Goal: Task Accomplishment & Management: Manage account settings

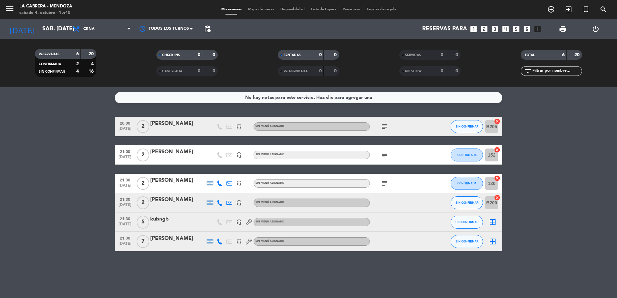
click at [387, 125] on icon "subject" at bounding box center [385, 127] width 8 height 8
click at [479, 124] on button "SIN CONFIRMAR" at bounding box center [467, 126] width 32 height 13
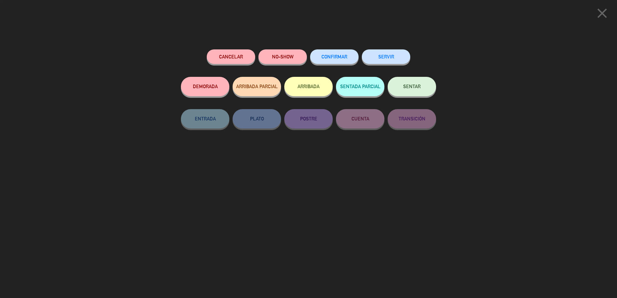
click at [359, 55] on div "Cancelar NO-SHOW CONFIRMAR SERVIR" at bounding box center [308, 62] width 255 height 27
click at [349, 58] on button "CONFIRMAR" at bounding box center [334, 56] width 48 height 15
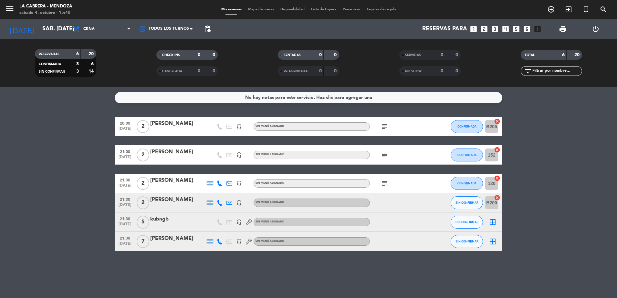
click at [383, 158] on icon "subject" at bounding box center [385, 155] width 8 height 8
click at [383, 180] on icon "subject" at bounding box center [385, 184] width 8 height 8
click at [383, 185] on icon "subject" at bounding box center [385, 184] width 8 height 8
click at [585, 177] on bookings-row "20:00 [DATE] 2 [PERSON_NAME] headset_mic Sin menú asignado subject CONFIRMADA B…" at bounding box center [308, 184] width 617 height 134
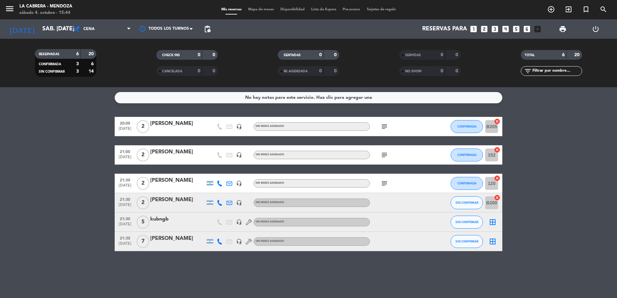
click at [385, 183] on icon "subject" at bounding box center [385, 184] width 8 height 8
click at [584, 148] on bookings-row "20:00 [DATE] 2 [PERSON_NAME] headset_mic Sin menú asignado subject CONFIRMADA B…" at bounding box center [308, 184] width 617 height 134
click at [464, 240] on span "SIN CONFIRMAR" at bounding box center [467, 242] width 23 height 4
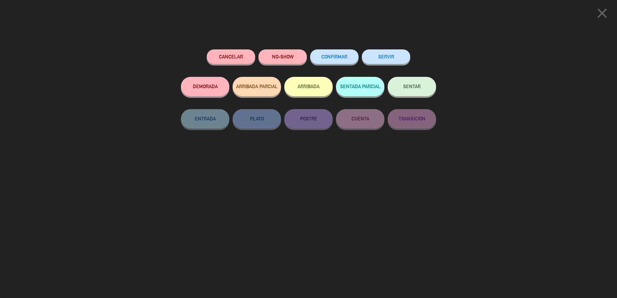
click at [333, 54] on button "CONFIRMAR" at bounding box center [334, 56] width 48 height 15
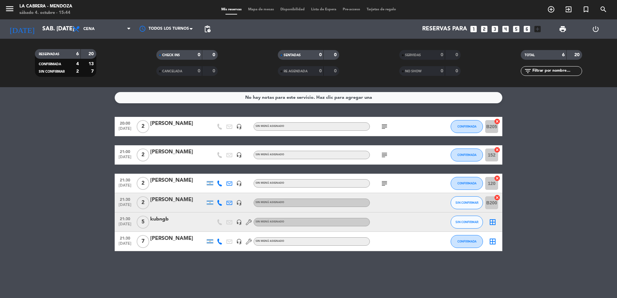
click at [220, 240] on icon at bounding box center [220, 242] width 6 height 6
click at [222, 231] on span "content_paste" at bounding box center [224, 230] width 5 height 5
click at [546, 8] on span "add_circle_outline" at bounding box center [551, 9] width 17 height 11
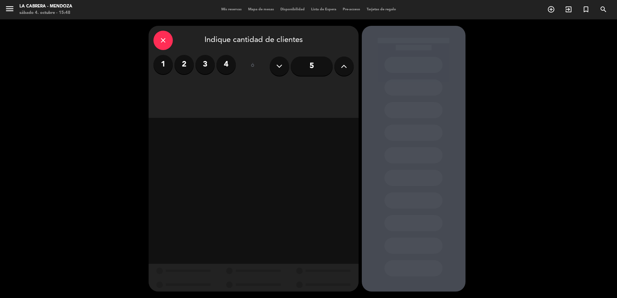
click at [344, 69] on icon at bounding box center [344, 66] width 6 height 10
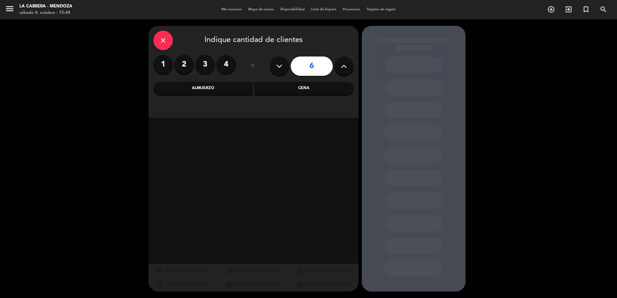
click at [343, 62] on icon at bounding box center [344, 66] width 6 height 10
type input "7"
click at [280, 86] on div "Cena" at bounding box center [304, 88] width 100 height 13
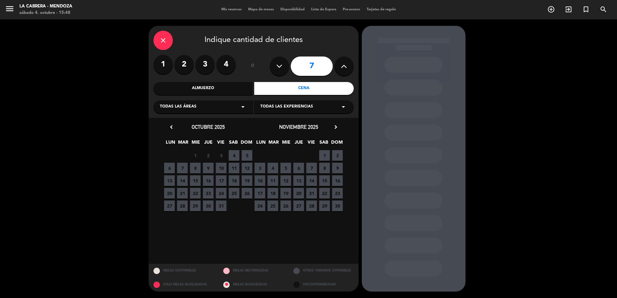
click at [234, 157] on span "4" at bounding box center [234, 155] width 11 height 11
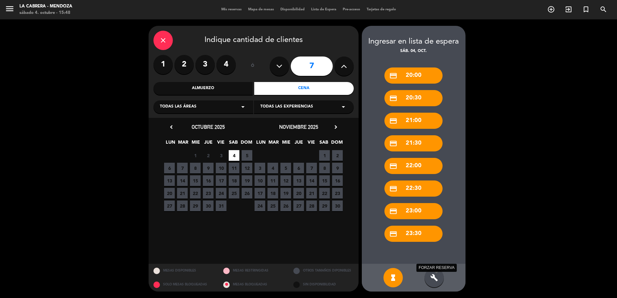
drag, startPoint x: 434, startPoint y: 278, endPoint x: 433, endPoint y: 271, distance: 7.2
click at [434, 278] on icon "build" at bounding box center [434, 278] width 8 height 8
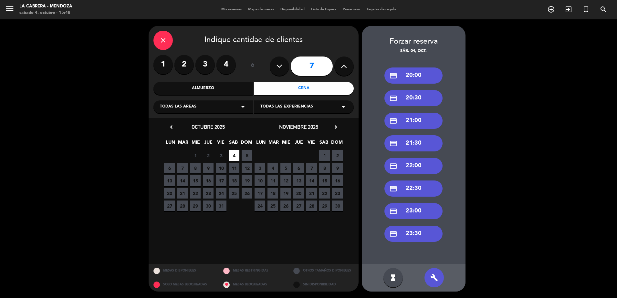
click at [407, 142] on div "credit_card 21:30" at bounding box center [414, 143] width 58 height 16
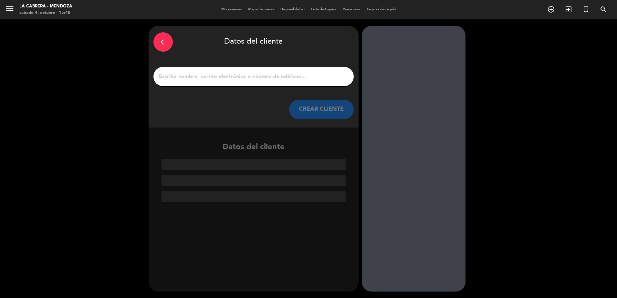
paste input "[PERSON_NAME]"
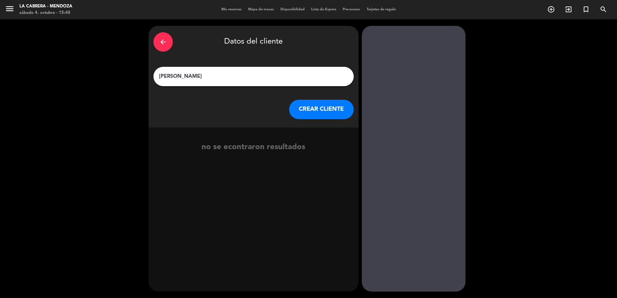
type input "[PERSON_NAME]"
click at [320, 105] on button "CREAR CLIENTE" at bounding box center [321, 109] width 65 height 19
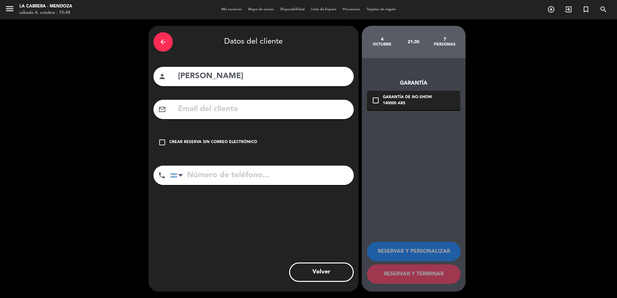
paste input "[EMAIL_ADDRESS][DOMAIN_NAME]"
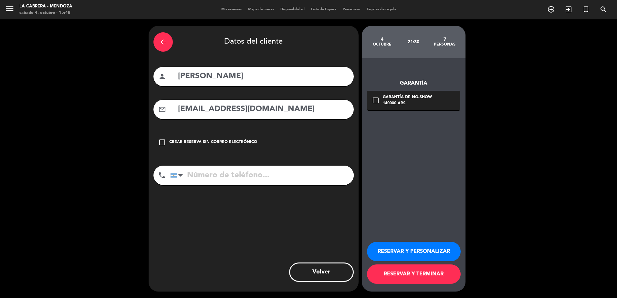
type input "[EMAIL_ADDRESS][DOMAIN_NAME]"
click at [379, 100] on icon "check_box_outline_blank" at bounding box center [376, 101] width 8 height 8
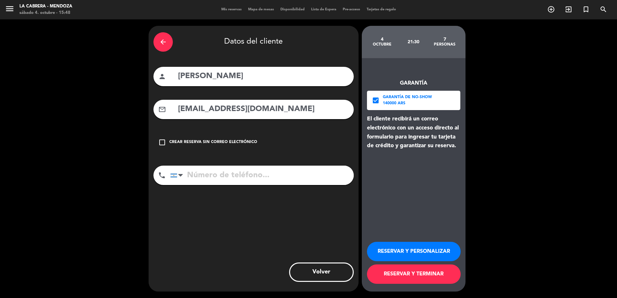
paste input "54 9 2617 57-3533"
type input "54 9 2617 57-3533"
click at [404, 273] on button "RESERVAR Y TERMINAR" at bounding box center [414, 274] width 94 height 19
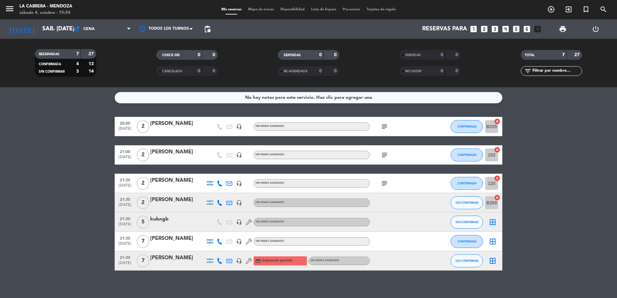
click at [552, 9] on icon "add_circle_outline" at bounding box center [551, 9] width 8 height 8
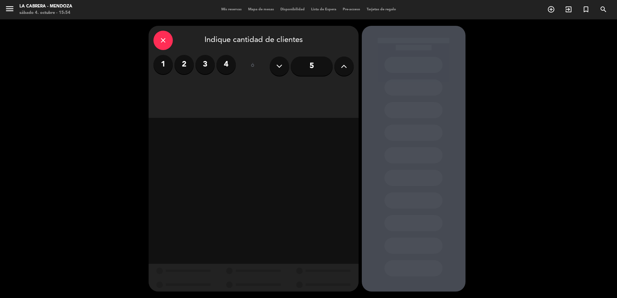
click at [341, 70] on icon at bounding box center [344, 66] width 6 height 10
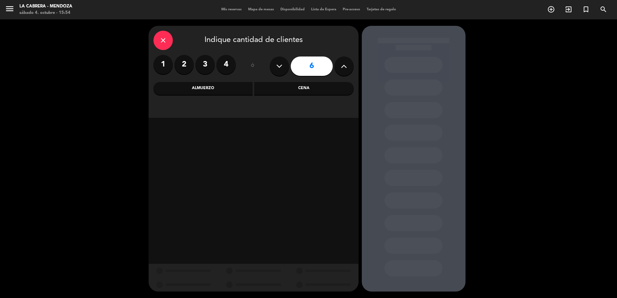
click at [286, 90] on div "Cena" at bounding box center [304, 88] width 100 height 13
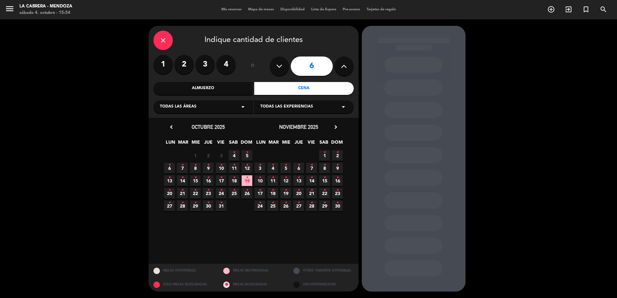
click at [232, 155] on span "4 •" at bounding box center [234, 155] width 11 height 11
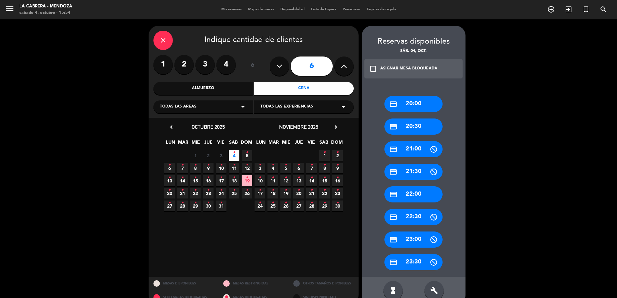
click at [411, 153] on div "credit_card 21:00" at bounding box center [414, 149] width 58 height 16
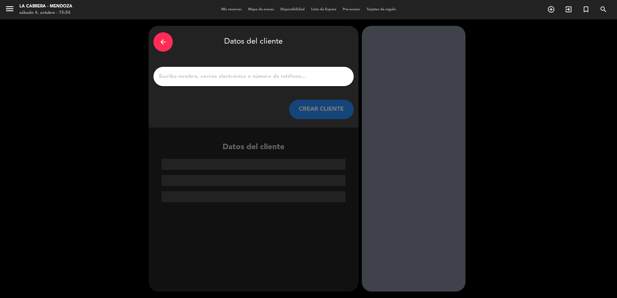
paste input "COA Medical Products sa"
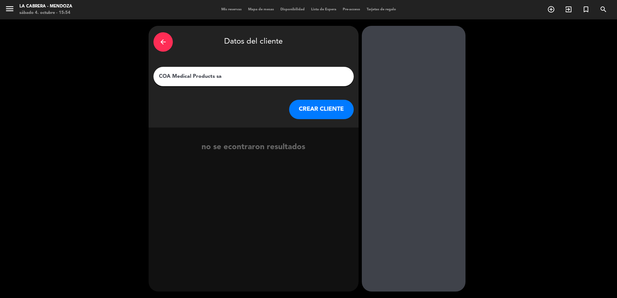
type input "COA Medical Products sa"
click at [306, 108] on button "CREAR CLIENTE" at bounding box center [321, 109] width 65 height 19
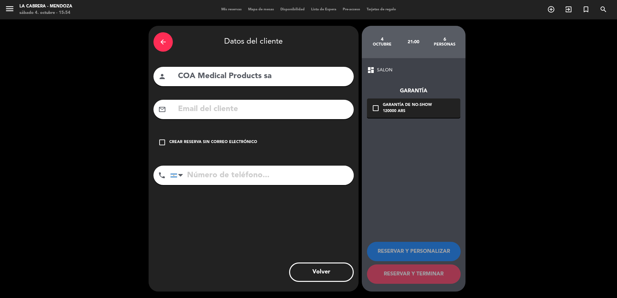
click at [157, 143] on div "check_box_outline_blank Crear reserva sin correo electrónico" at bounding box center [253, 142] width 200 height 19
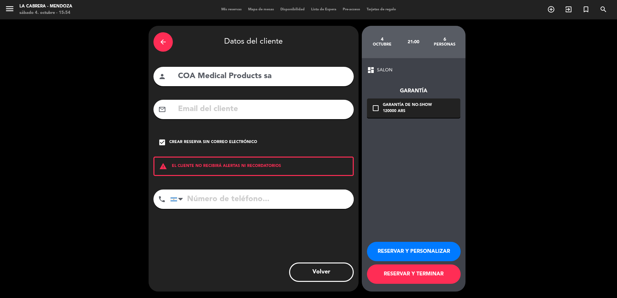
paste input "[PHONE_NUMBER]"
click at [245, 200] on input "[PHONE_NUMBER]" at bounding box center [262, 199] width 184 height 19
click at [243, 199] on input "[PHONE_NUMBER]" at bounding box center [262, 199] width 184 height 19
type input "[PHONE_NUMBER]"
click at [373, 107] on icon "check_box_outline_blank" at bounding box center [376, 108] width 8 height 8
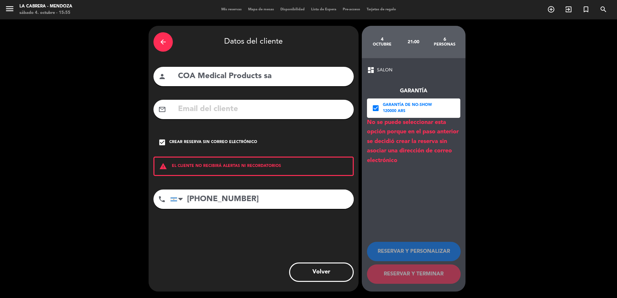
click at [375, 108] on icon "check_box" at bounding box center [376, 108] width 8 height 8
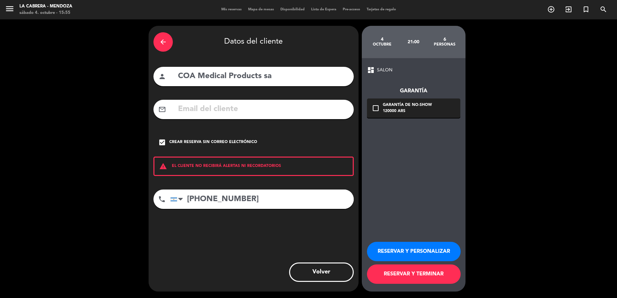
click at [425, 272] on button "RESERVAR Y TERMINAR" at bounding box center [414, 274] width 94 height 19
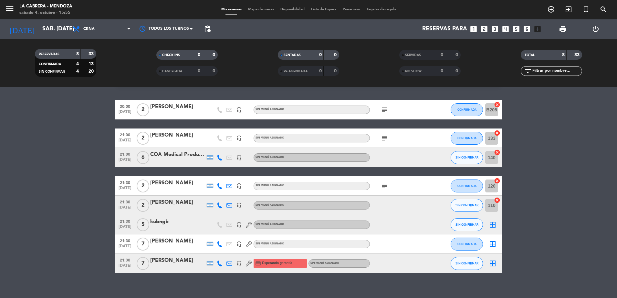
scroll to position [24, 0]
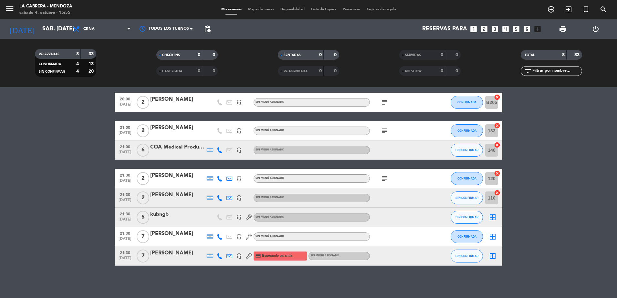
click at [168, 235] on div "[PERSON_NAME]" at bounding box center [177, 234] width 55 height 8
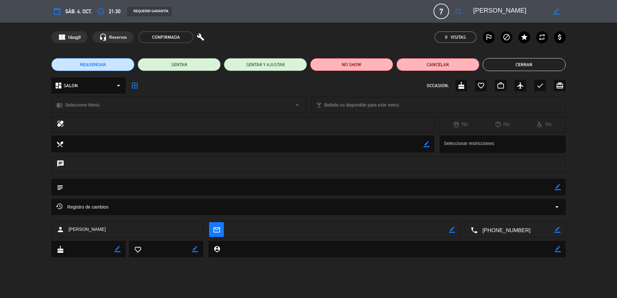
click at [427, 63] on button "Cancelar" at bounding box center [437, 64] width 83 height 13
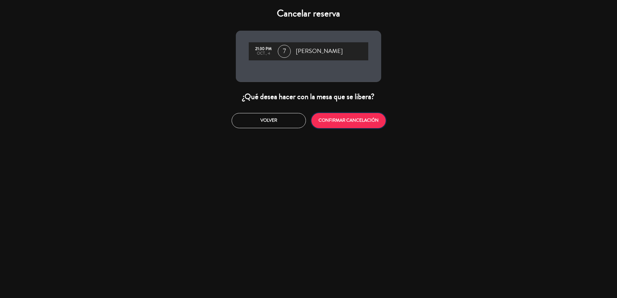
click at [356, 121] on button "CONFIRMAR CANCELACIÓN" at bounding box center [348, 120] width 74 height 15
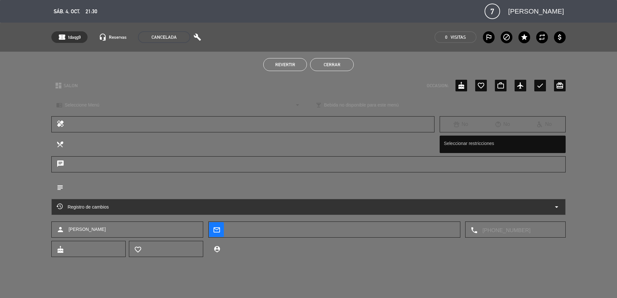
click at [339, 65] on button "Cerrar" at bounding box center [332, 64] width 44 height 13
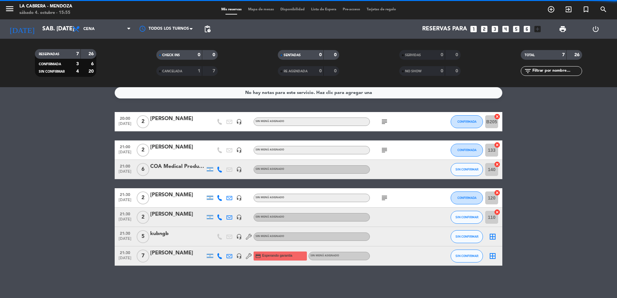
scroll to position [5, 0]
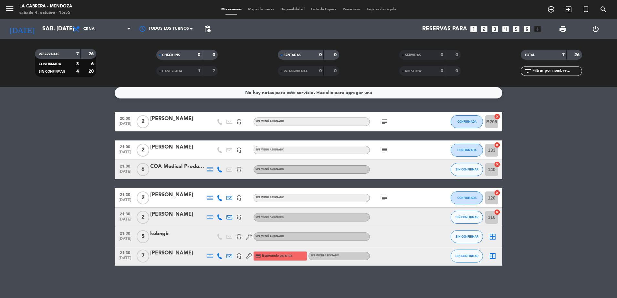
click at [227, 257] on icon at bounding box center [230, 256] width 6 height 6
click at [167, 273] on div "No hay notas para este servicio. Haz clic para agregar una 20:00 [DATE] 2 [PERS…" at bounding box center [308, 192] width 617 height 211
click at [175, 255] on div "[PERSON_NAME]" at bounding box center [177, 253] width 55 height 8
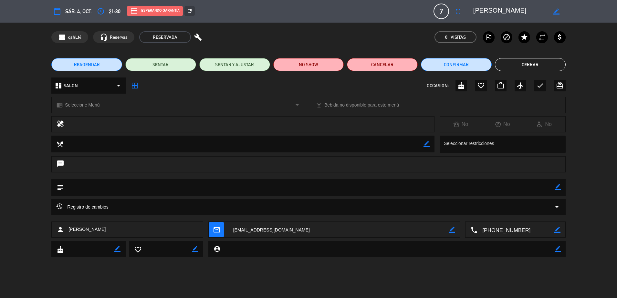
click at [556, 10] on icon "border_color" at bounding box center [557, 11] width 6 height 6
click at [475, 12] on textarea at bounding box center [510, 11] width 74 height 12
type textarea "[PERSON_NAME]"
click at [478, 65] on button "Confirmar" at bounding box center [456, 64] width 71 height 13
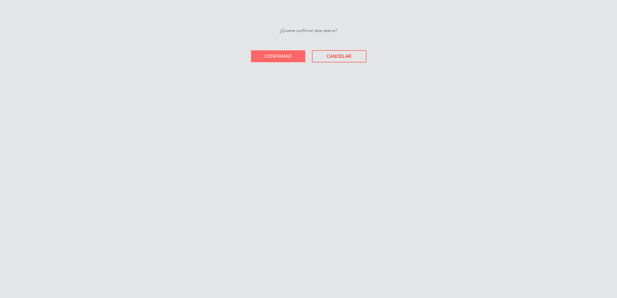
click at [283, 54] on span "Confirmar" at bounding box center [277, 56] width 27 height 5
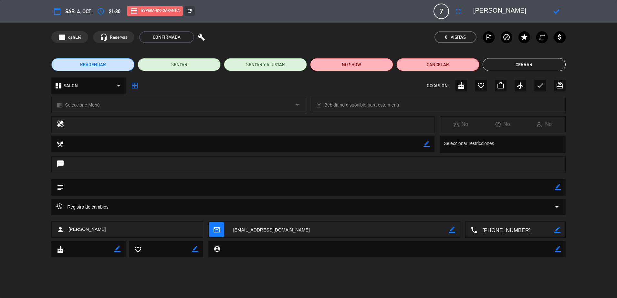
click at [530, 65] on button "Cerrar" at bounding box center [524, 64] width 83 height 13
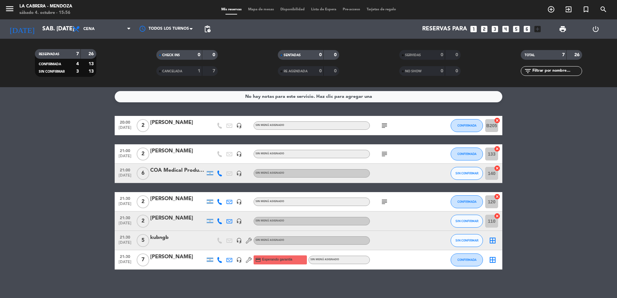
scroll to position [0, 0]
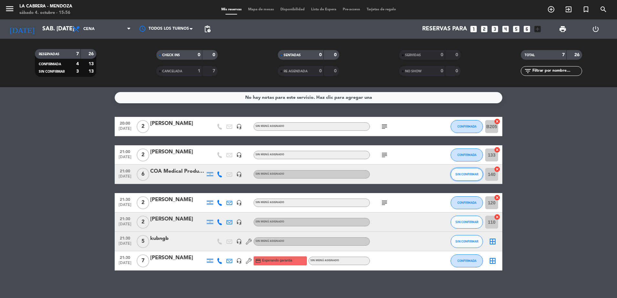
click at [473, 174] on span "SIN CONFIRMAR" at bounding box center [467, 175] width 23 height 4
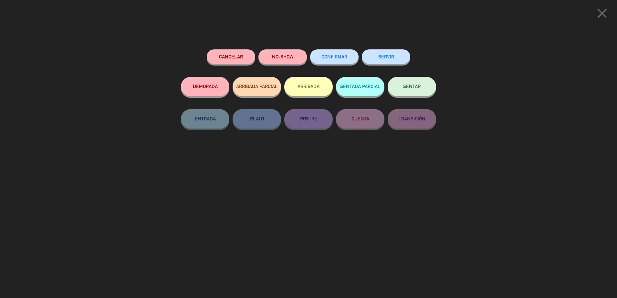
click at [332, 50] on div "CONFIRMAR" at bounding box center [334, 62] width 48 height 27
click at [343, 52] on button "CONFIRMAR" at bounding box center [334, 56] width 48 height 15
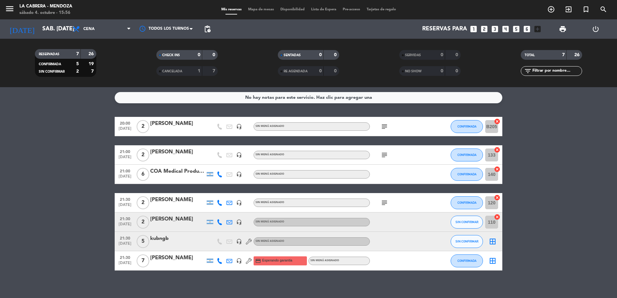
click at [222, 222] on icon at bounding box center [220, 222] width 6 height 6
click at [222, 212] on span "content_paste" at bounding box center [224, 211] width 5 height 5
click at [470, 221] on span "SIN CONFIRMAR" at bounding box center [467, 222] width 23 height 4
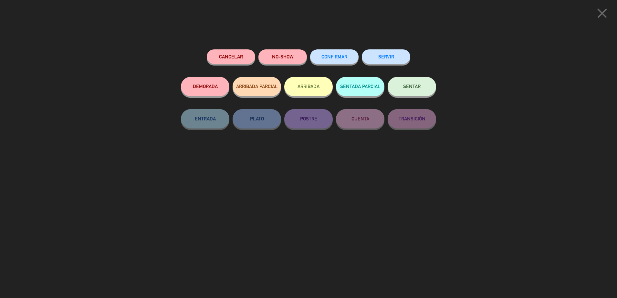
click at [326, 58] on span "CONFIRMAR" at bounding box center [335, 56] width 26 height 5
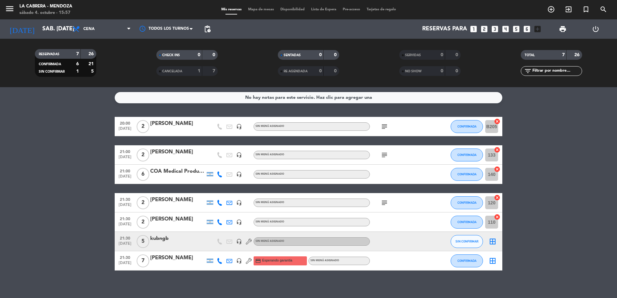
drag, startPoint x: 219, startPoint y: 243, endPoint x: 181, endPoint y: 238, distance: 38.8
click at [219, 243] on icon at bounding box center [220, 242] width 6 height 6
click at [180, 238] on div "kubngb" at bounding box center [177, 239] width 55 height 8
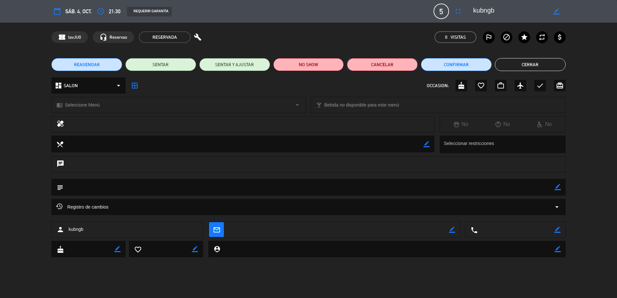
click at [395, 64] on button "Cancelar" at bounding box center [382, 64] width 71 height 13
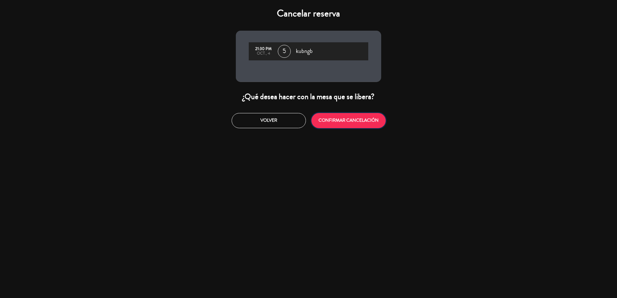
click at [350, 123] on button "CONFIRMAR CANCELACIÓN" at bounding box center [348, 120] width 74 height 15
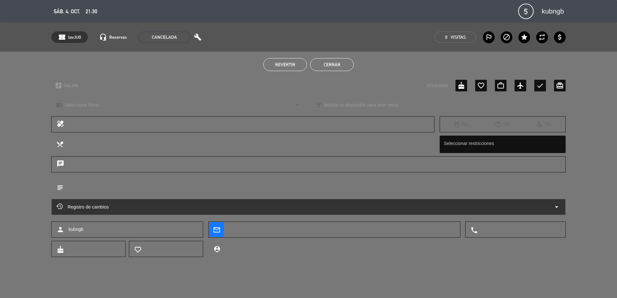
click at [339, 61] on button "Cerrar" at bounding box center [332, 64] width 44 height 13
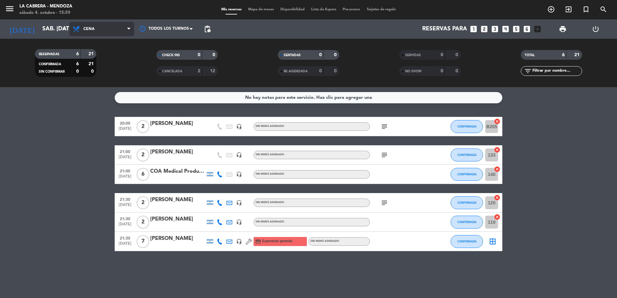
click at [95, 27] on span "Cena" at bounding box center [101, 29] width 65 height 14
click at [103, 58] on div "menu [PERSON_NAME] sábado 4. octubre - 15:59 Mis reservas Mapa de mesas Disponi…" at bounding box center [308, 43] width 617 height 87
